Goal: Transaction & Acquisition: Purchase product/service

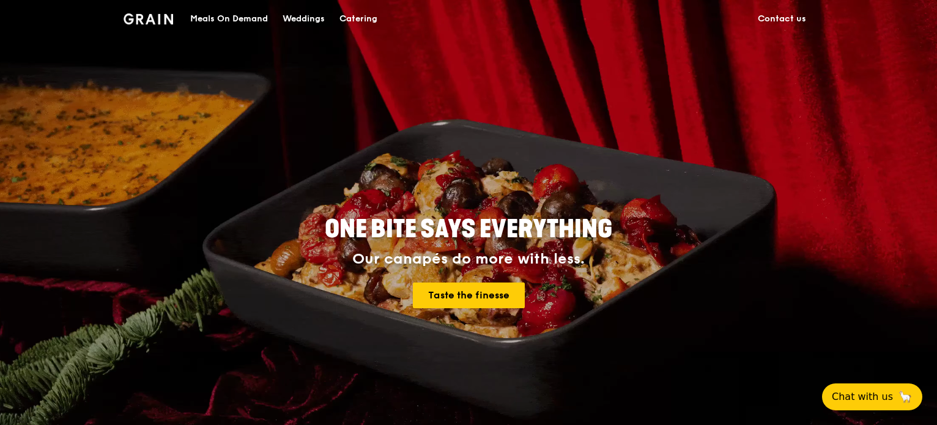
click at [374, 18] on div "Catering" at bounding box center [358, 19] width 38 height 37
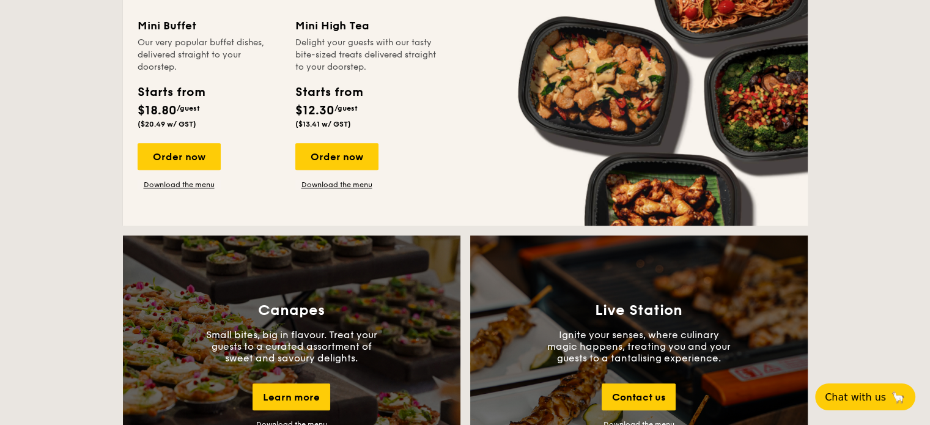
scroll to position [1100, 0]
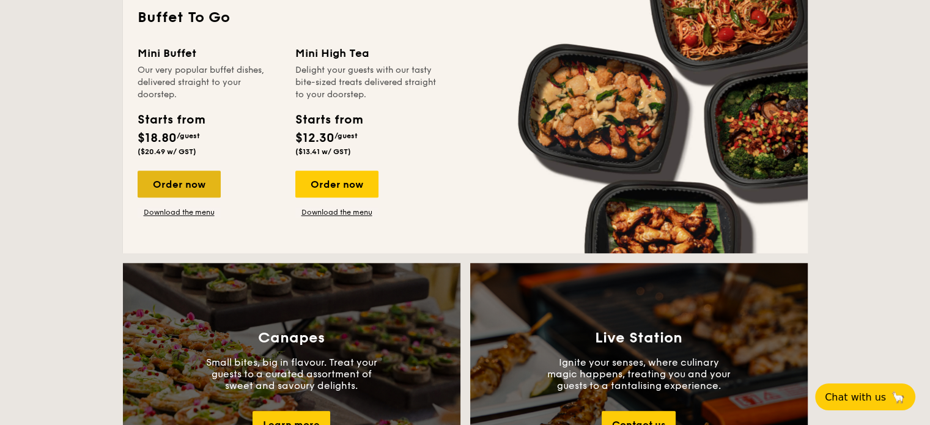
click at [172, 189] on div "Order now" at bounding box center [179, 184] width 83 height 27
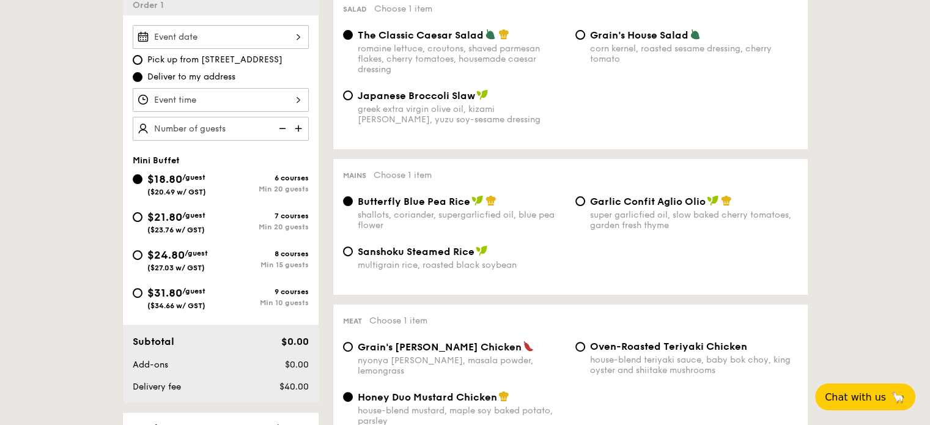
scroll to position [367, 0]
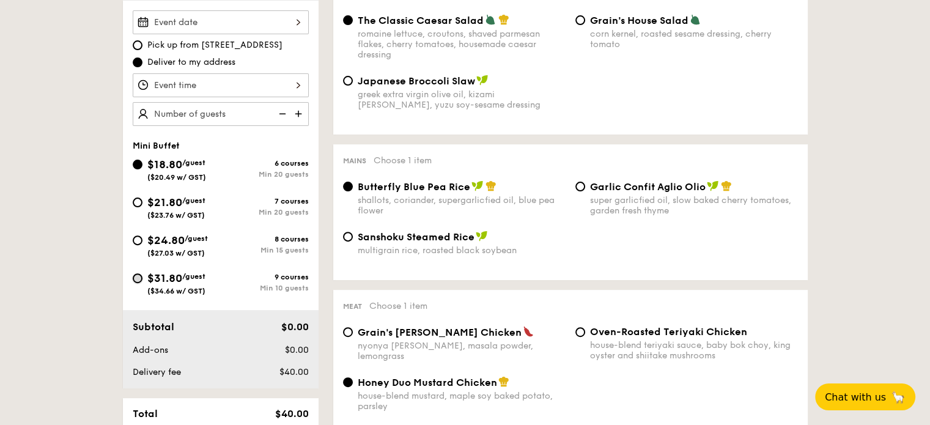
click at [137, 275] on input "$31.80 /guest ($34.66 w/ GST) 9 courses Min 10 guests" at bounding box center [138, 278] width 10 height 10
radio input "true"
radio input "false"
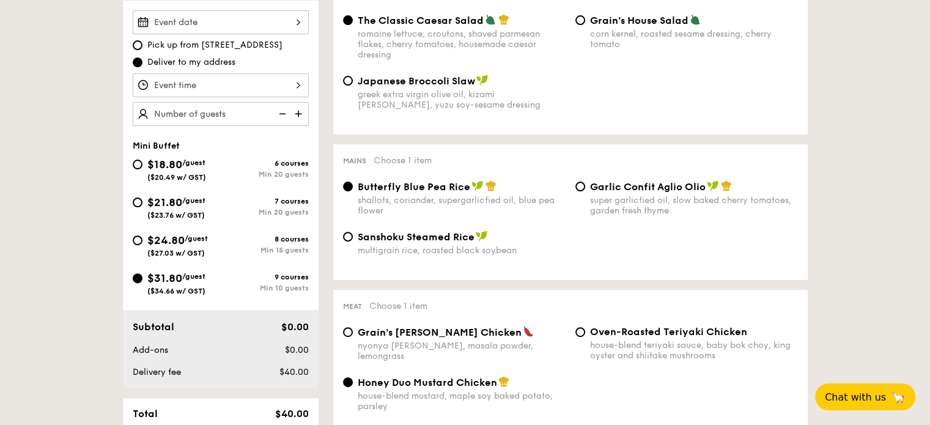
radio input "true"
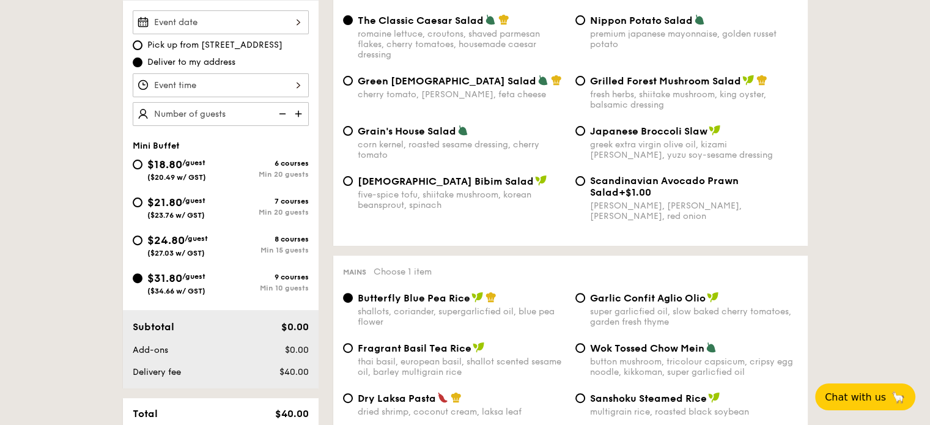
click at [300, 114] on img at bounding box center [299, 113] width 18 height 23
type input "10 guests"
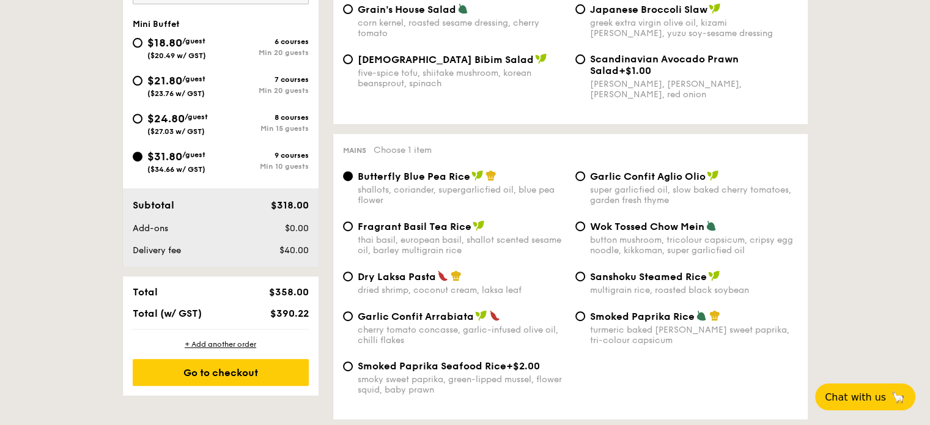
scroll to position [489, 0]
click at [346, 320] on input "Garlic Confit Arrabiata cherry tomato concasse, garlic-infused olive oil, chill…" at bounding box center [348, 316] width 10 height 10
radio input "true"
click at [575, 323] on div "Smoked Paprika Rice turmeric baked [PERSON_NAME] sweet paprika, tri-colour caps…" at bounding box center [686, 326] width 232 height 35
click at [578, 320] on input "Smoked Paprika Rice turmeric baked [PERSON_NAME] sweet paprika, tri-colour caps…" at bounding box center [580, 316] width 10 height 10
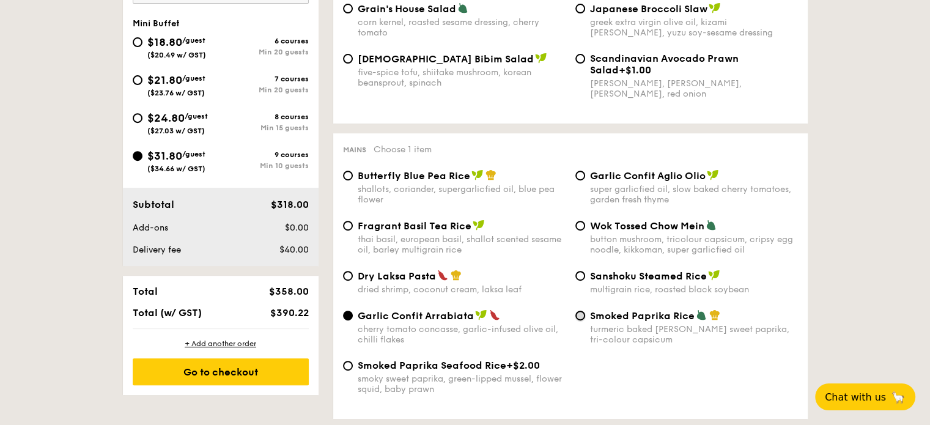
radio input "true"
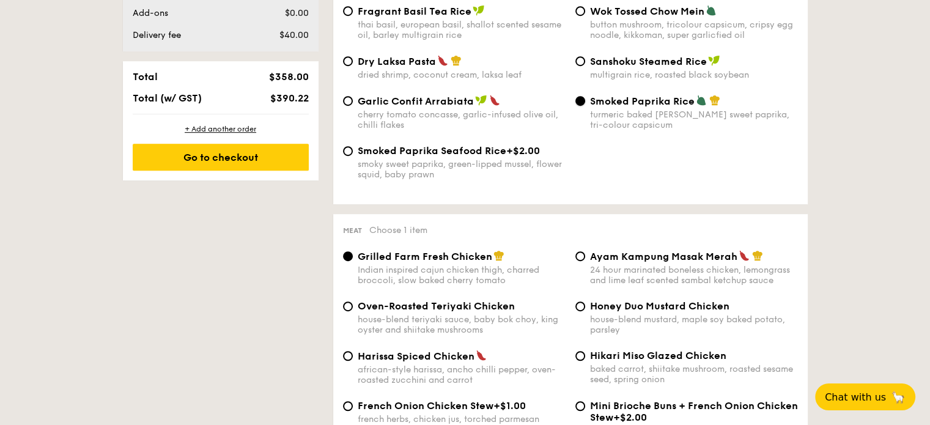
scroll to position [734, 0]
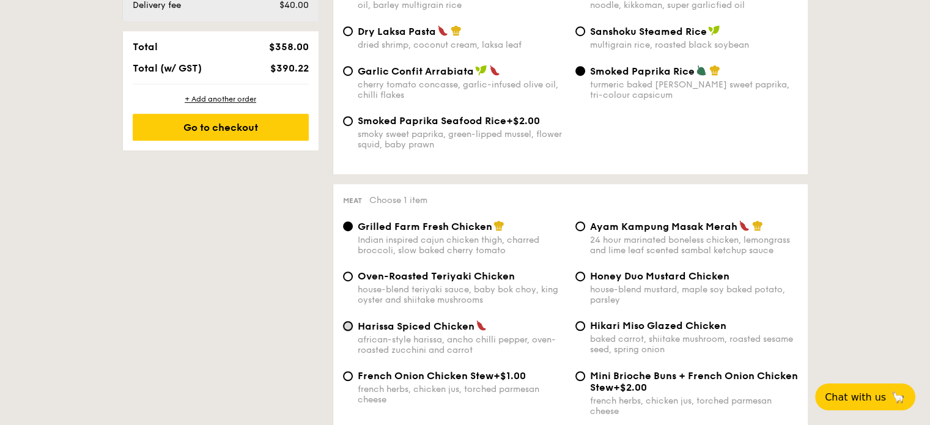
click at [350, 331] on input "Harissa Spiced Chicken african-style harissa, ancho chilli pepper, oven-roasted…" at bounding box center [348, 326] width 10 height 10
radio input "true"
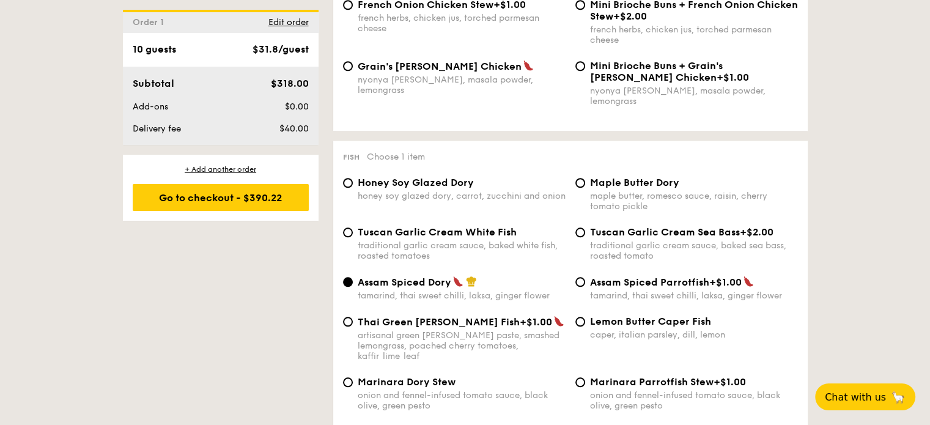
scroll to position [1161, 0]
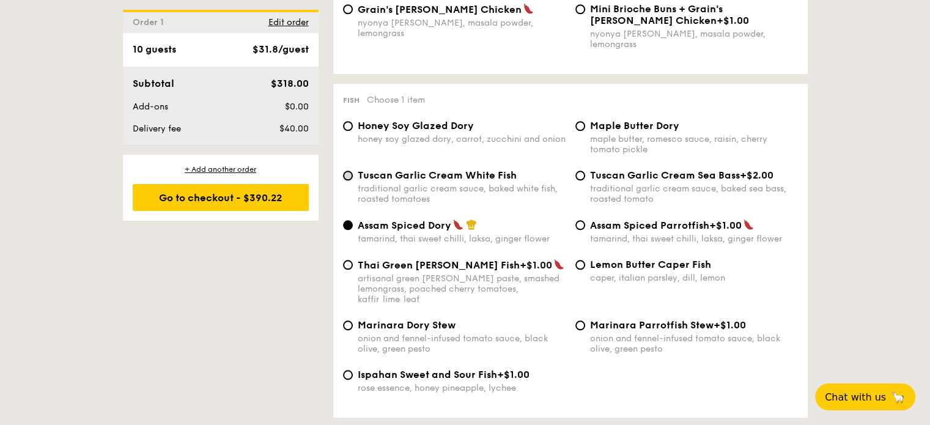
click at [345, 175] on input "Tuscan Garlic Cream White Fish traditional garlic cream sauce, baked white fish…" at bounding box center [348, 176] width 10 height 10
radio input "true"
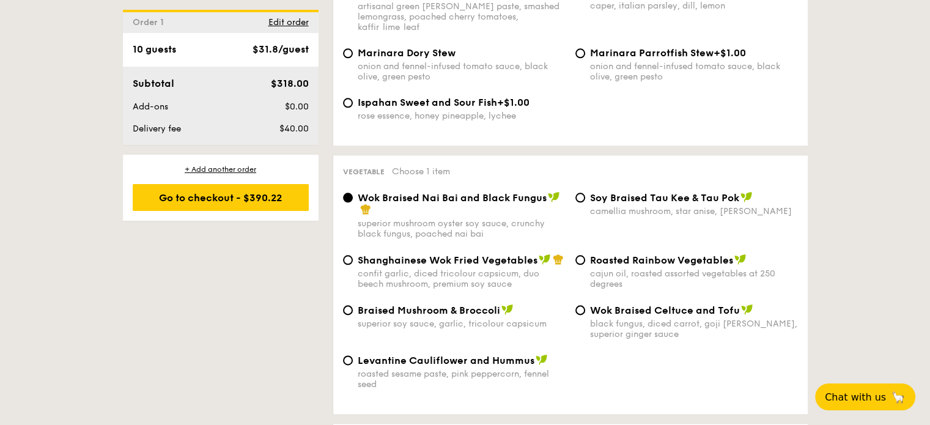
scroll to position [1406, 0]
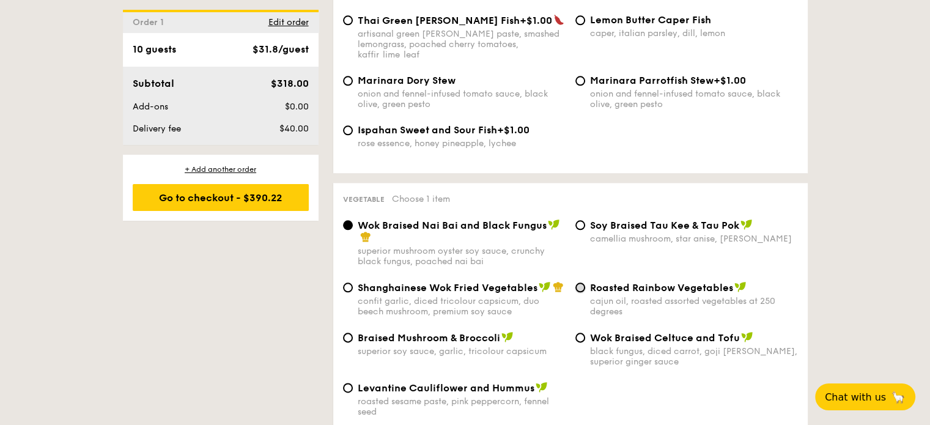
click at [583, 282] on input "Roasted Rainbow Vegetables cajun oil, roasted assorted vegetables at 250 degrees" at bounding box center [580, 287] width 10 height 10
radio input "true"
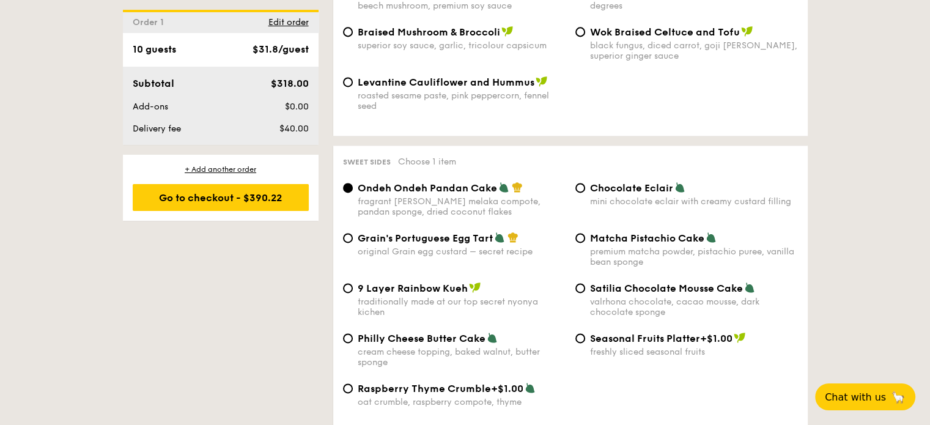
scroll to position [1773, 0]
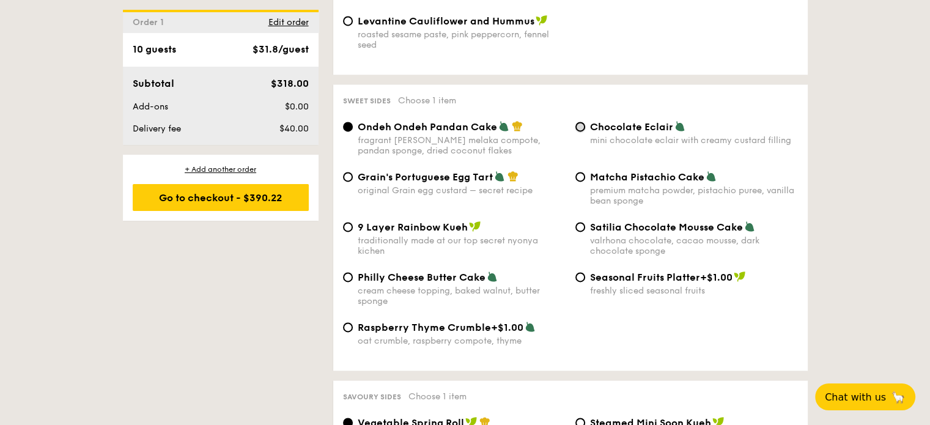
click at [583, 122] on input "Chocolate Eclair mini chocolate eclair with creamy custard filling" at bounding box center [580, 127] width 10 height 10
radio input "true"
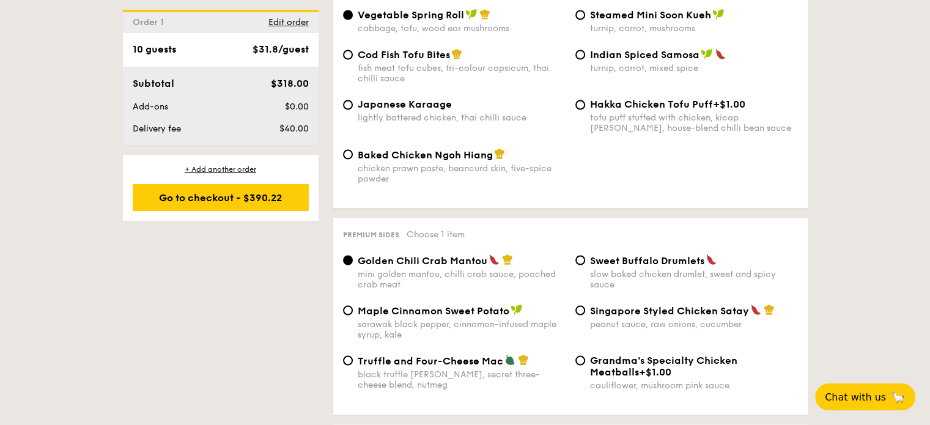
scroll to position [2201, 0]
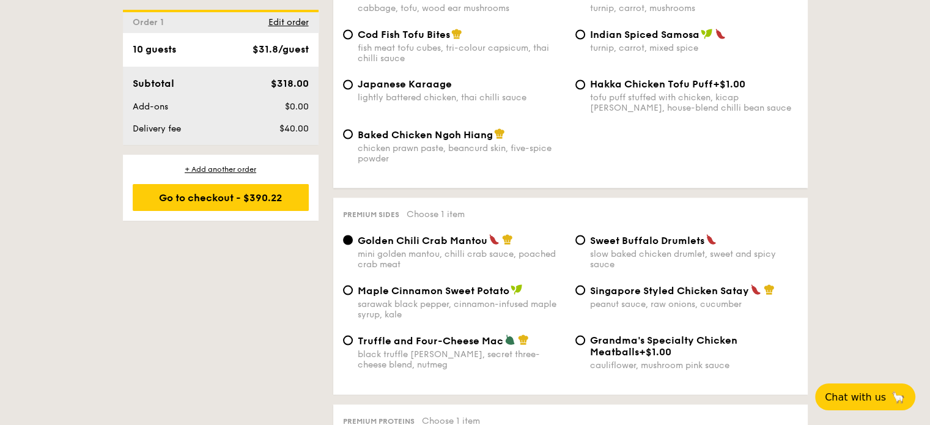
click at [723, 303] on div "peanut sauce, raw onions, cucumber" at bounding box center [694, 303] width 208 height 10
click at [585, 295] on input "Singapore Styled Chicken Satay peanut sauce, raw onions, cucumber" at bounding box center [580, 290] width 10 height 10
radio input "true"
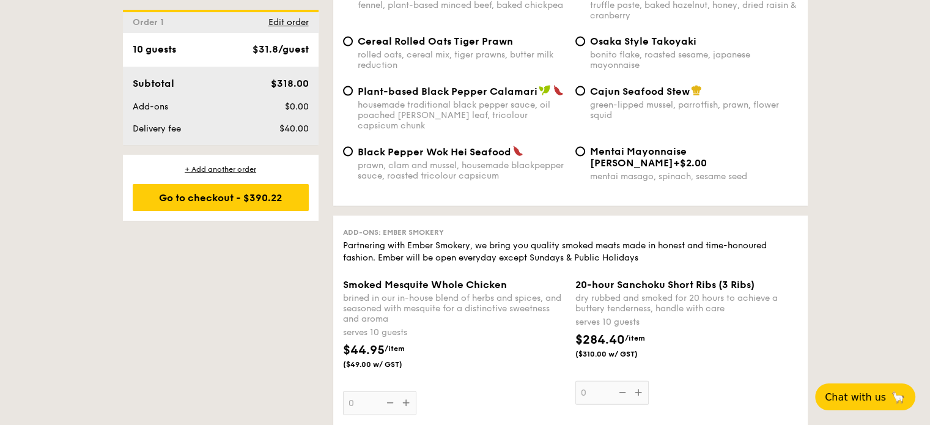
scroll to position [2629, 0]
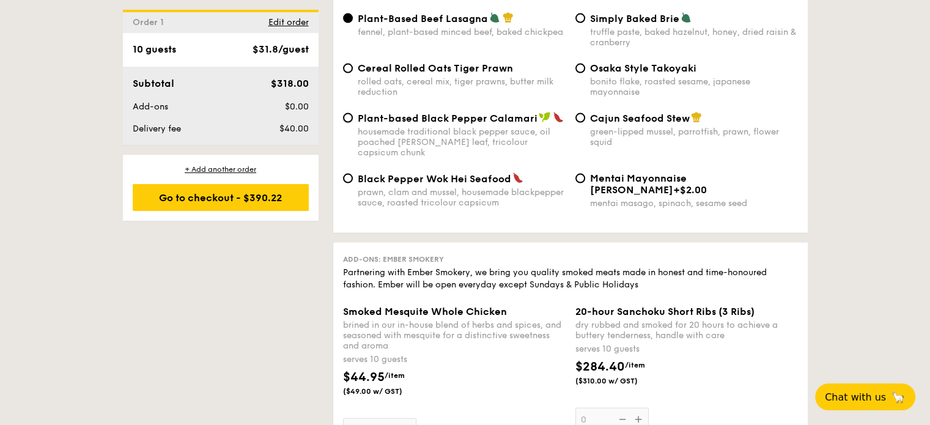
click at [348, 121] on input "Plant-based Black Pepper Calamari housemade traditional black pepper sauce, oil…" at bounding box center [348, 118] width 10 height 10
radio input "true"
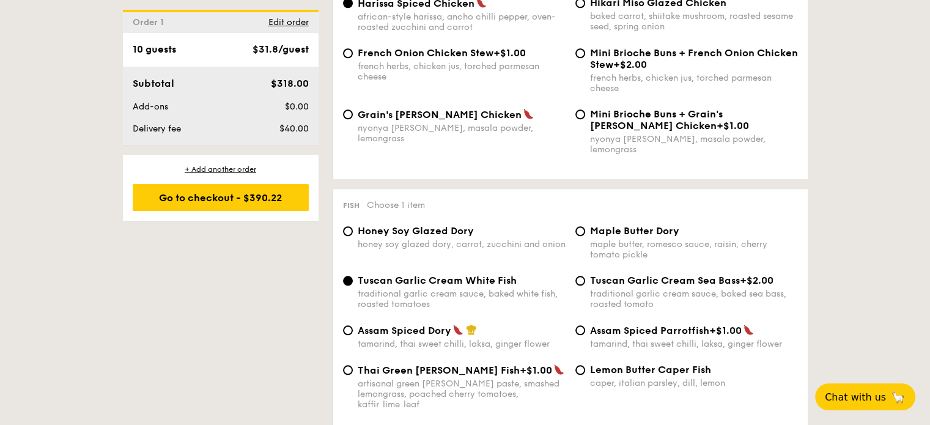
scroll to position [1039, 0]
